Goal: Information Seeking & Learning: Learn about a topic

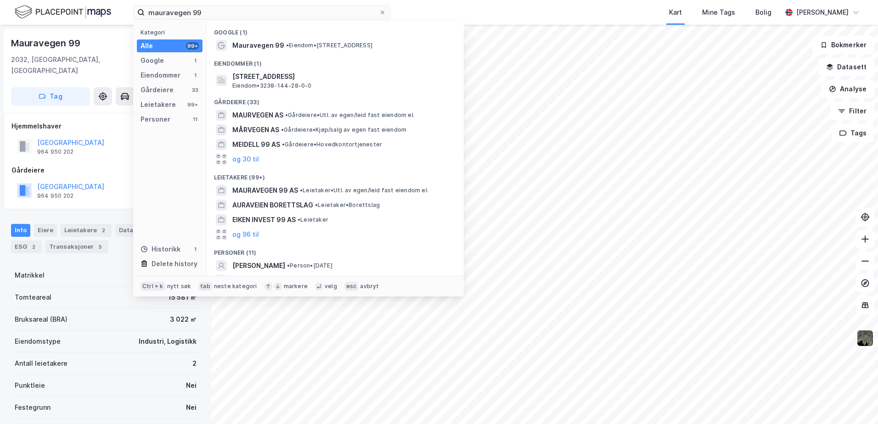
click at [96, 13] on div "mauravegen 99 Kategori Alle 99+ Google 1 Eiendommer 1 Gårdeiere 33 Leietakere 9…" at bounding box center [439, 12] width 878 height 25
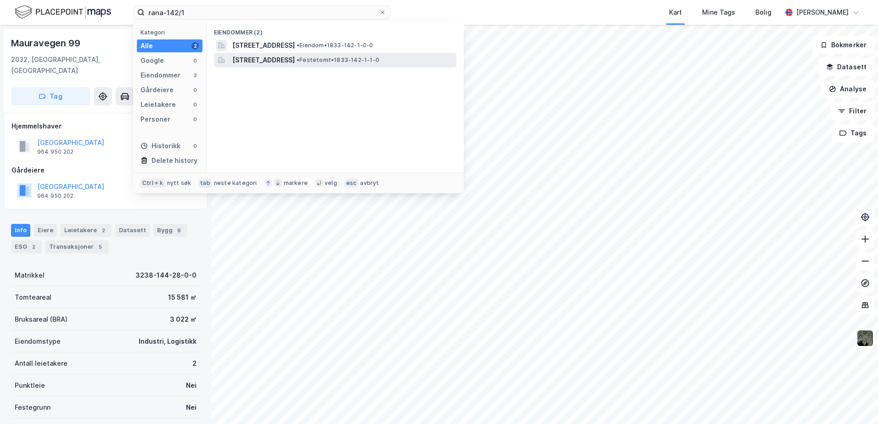
click at [275, 61] on span "[STREET_ADDRESS]" at bounding box center [263, 60] width 62 height 11
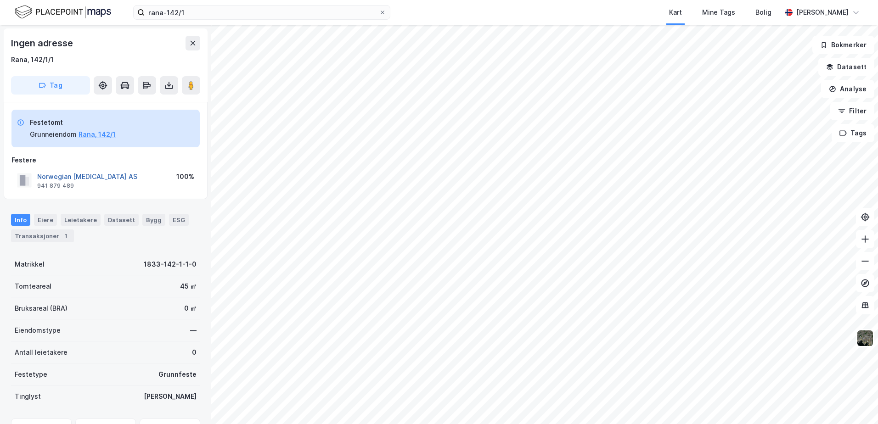
click at [0, 0] on button "Norwegian [MEDICAL_DATA] AS" at bounding box center [0, 0] width 0 height 0
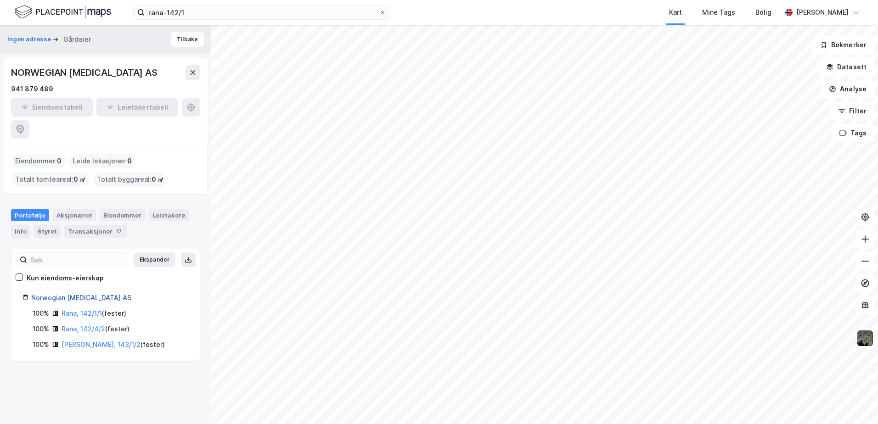
click at [47, 294] on link "Norwegian [MEDICAL_DATA] AS" at bounding box center [81, 298] width 100 height 8
click at [174, 43] on button "Tilbake" at bounding box center [187, 39] width 33 height 15
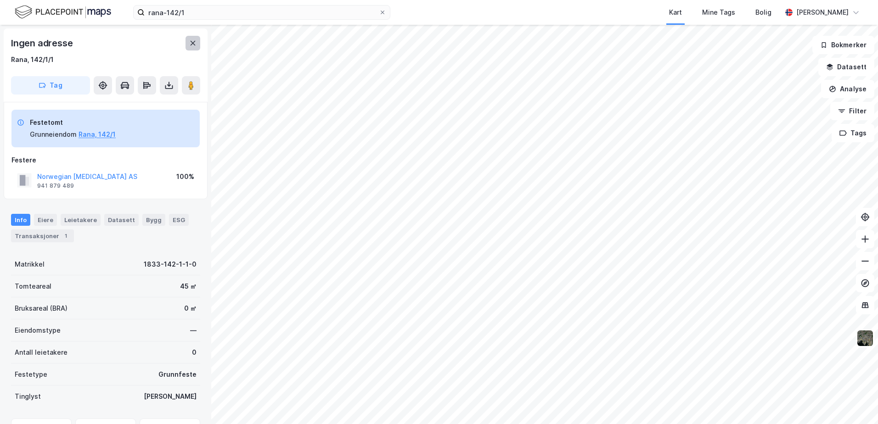
click at [191, 44] on icon at bounding box center [192, 42] width 7 height 7
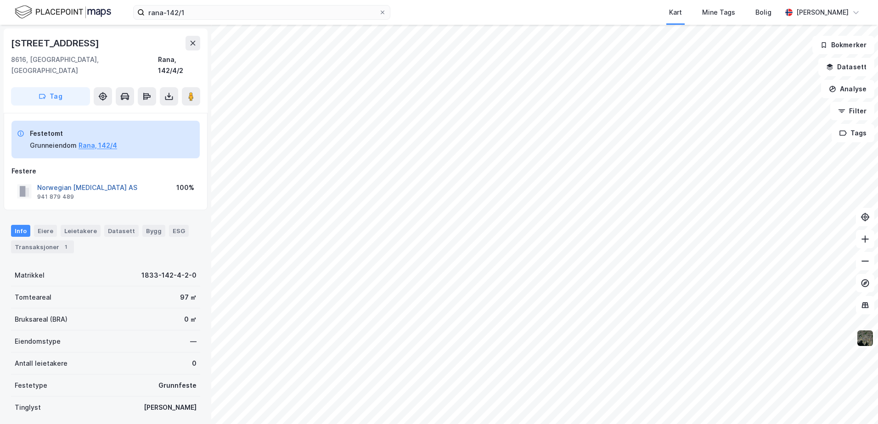
click at [0, 0] on button "Norwegian [MEDICAL_DATA] AS" at bounding box center [0, 0] width 0 height 0
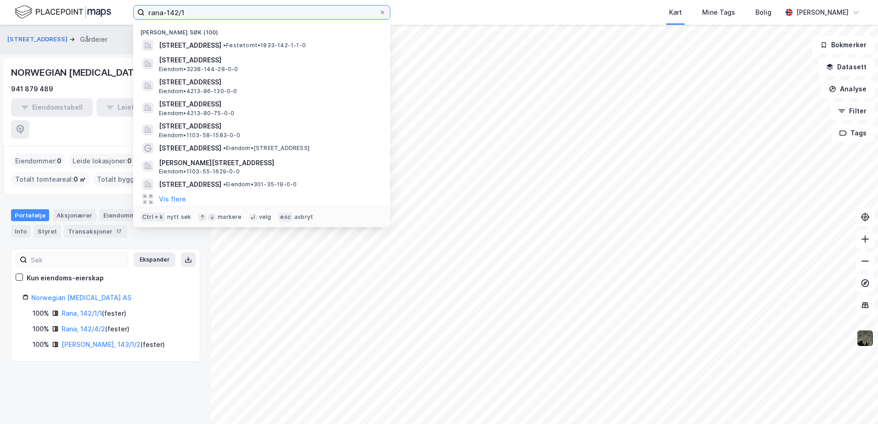
drag, startPoint x: 213, startPoint y: 10, endPoint x: 116, endPoint y: 10, distance: 96.9
click at [116, 10] on div "rana-142/1 Nylige søk (100) [STREET_ADDRESS] • Festetomt • 1833-142-1-1-0 Maura…" at bounding box center [439, 12] width 878 height 25
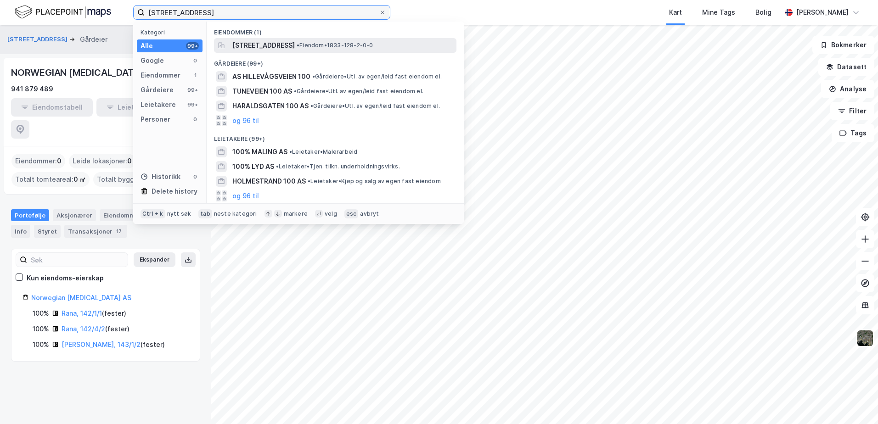
type input "[STREET_ADDRESS]"
click at [261, 46] on span "[STREET_ADDRESS]" at bounding box center [263, 45] width 62 height 11
